Goal: Transaction & Acquisition: Purchase product/service

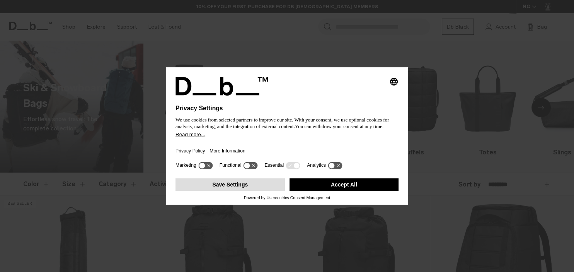
click at [241, 187] on button "Save Settings" at bounding box center [229, 184] width 109 height 12
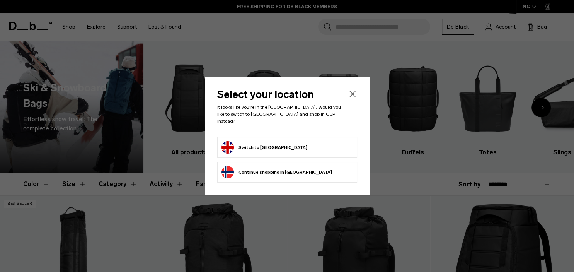
click at [272, 148] on button "Switch to [GEOGRAPHIC_DATA]" at bounding box center [264, 147] width 86 height 12
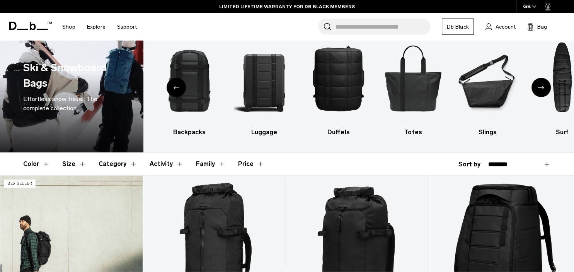
scroll to position [82, 0]
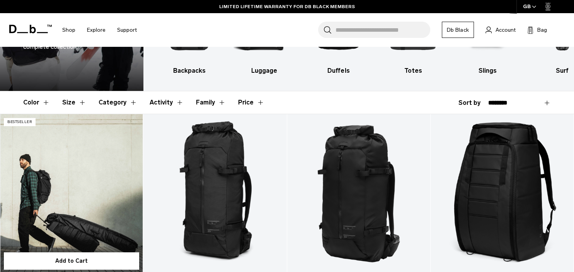
click at [73, 189] on link "Snow Roller Pro 127L" at bounding box center [71, 193] width 143 height 159
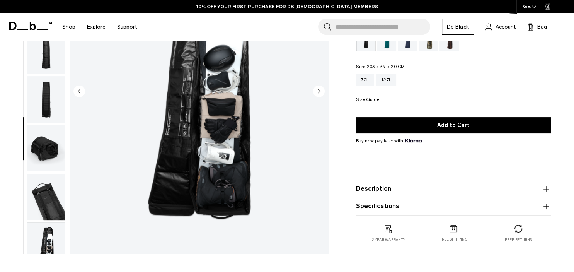
scroll to position [161, 0]
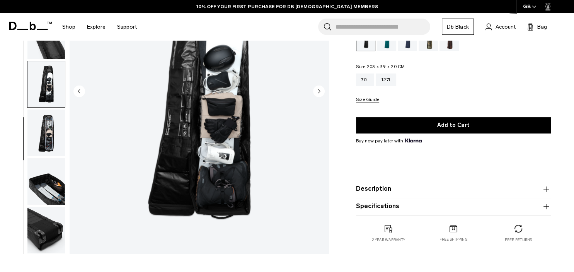
click at [50, 89] on img "button" at bounding box center [45, 84] width 37 height 46
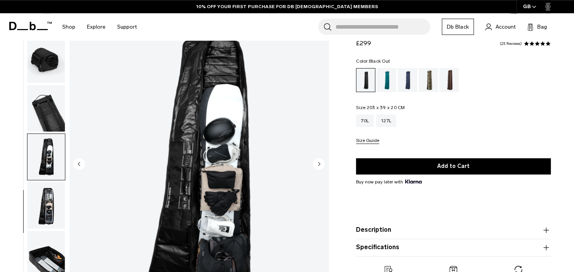
scroll to position [82, 0]
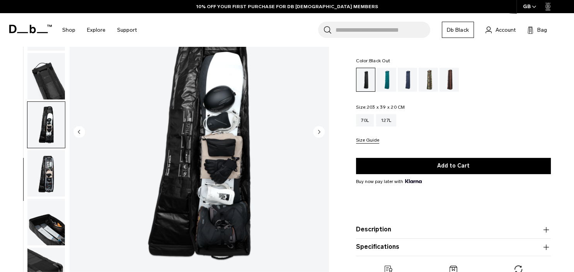
click at [56, 161] on img "button" at bounding box center [45, 173] width 37 height 46
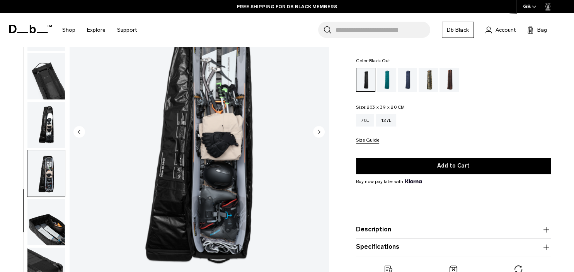
click at [46, 219] on img "button" at bounding box center [45, 222] width 37 height 46
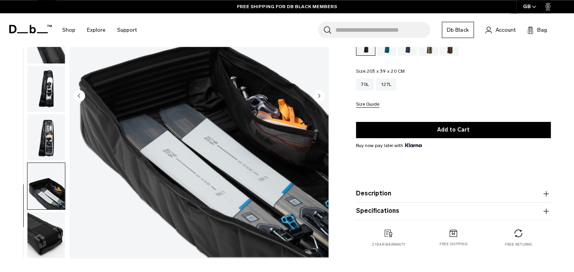
scroll to position [122, 0]
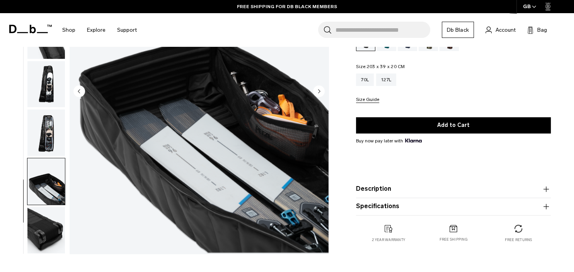
click at [46, 221] on img "button" at bounding box center [45, 230] width 37 height 46
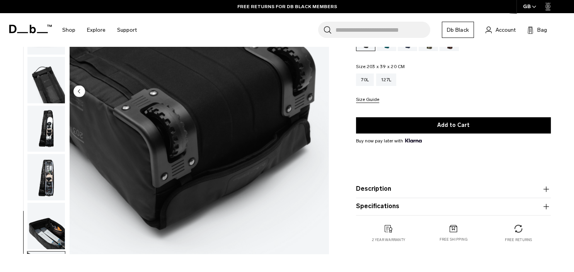
click at [46, 207] on img "button" at bounding box center [45, 225] width 37 height 46
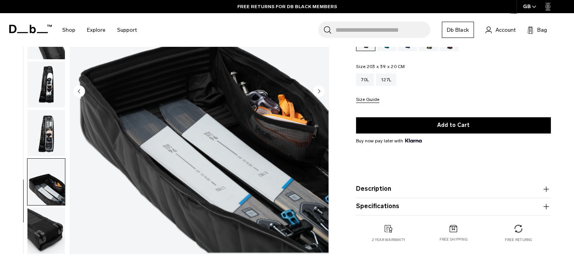
scroll to position [161, 0]
click at [47, 118] on img "button" at bounding box center [45, 132] width 37 height 46
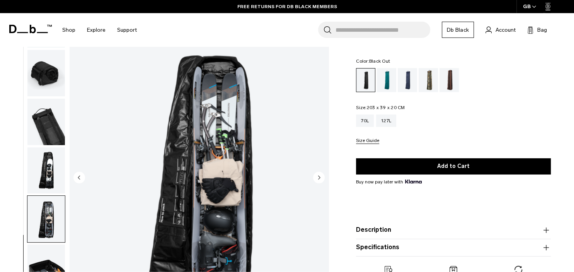
scroll to position [0, 0]
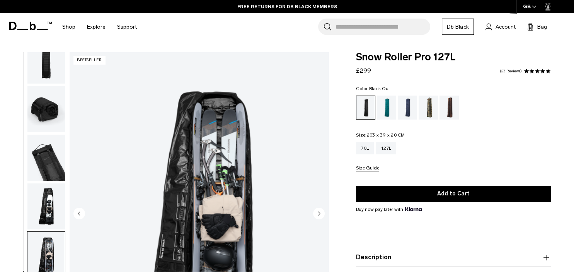
click at [211, 134] on img "8 / 10" at bounding box center [199, 213] width 259 height 323
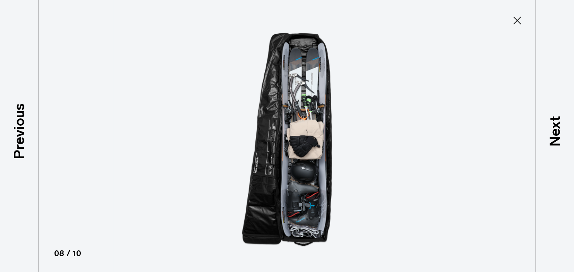
click at [265, 155] on img at bounding box center [287, 136] width 348 height 272
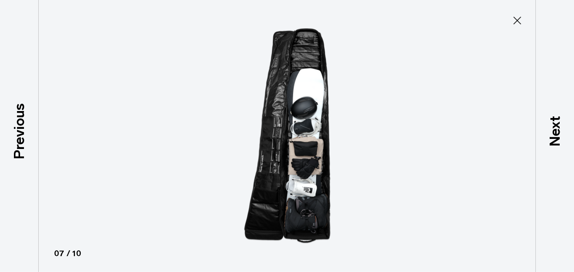
click at [303, 153] on img at bounding box center [287, 136] width 348 height 272
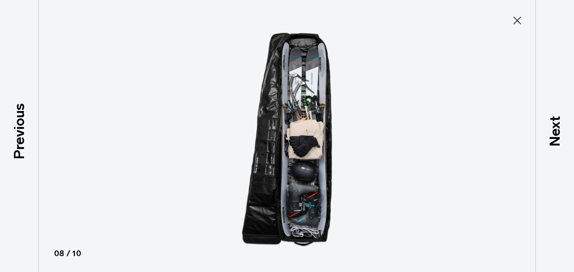
click at [302, 154] on img at bounding box center [287, 136] width 348 height 272
click at [527, 21] on button "Close" at bounding box center [516, 20] width 25 height 16
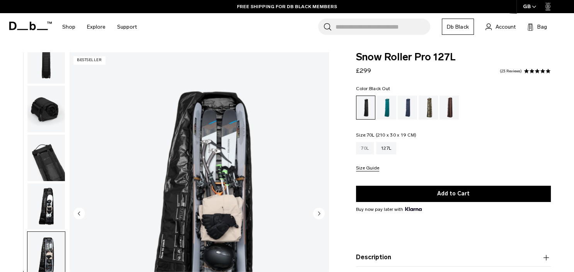
click at [367, 148] on div "70L" at bounding box center [365, 148] width 18 height 12
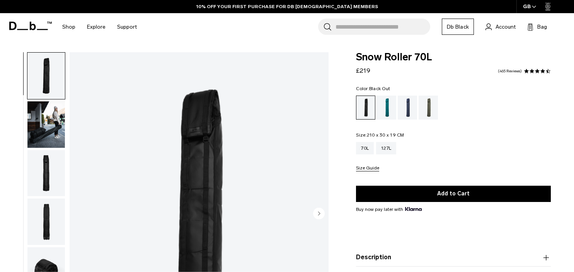
scroll to position [82, 0]
